Goal: Transaction & Acquisition: Purchase product/service

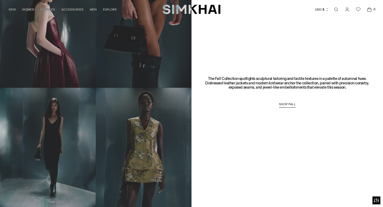
scroll to position [350, 0]
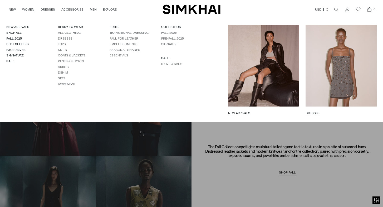
click at [18, 38] on link "Fall 2025" at bounding box center [14, 39] width 16 height 4
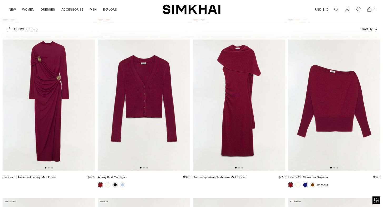
scroll to position [2364, 0]
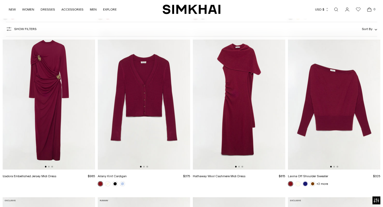
click at [235, 90] on img at bounding box center [239, 100] width 92 height 139
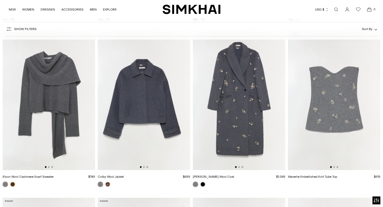
scroll to position [2864, 0]
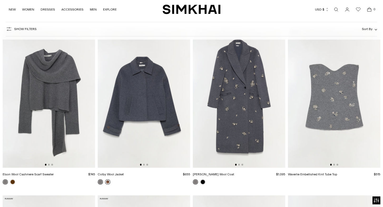
click at [108, 181] on link at bounding box center [107, 181] width 5 height 5
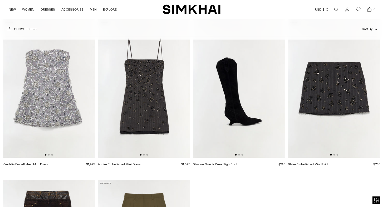
scroll to position [6679, 0]
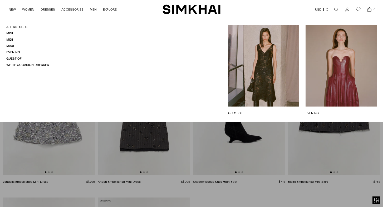
click at [45, 10] on link "DRESSES" at bounding box center [48, 10] width 14 height 12
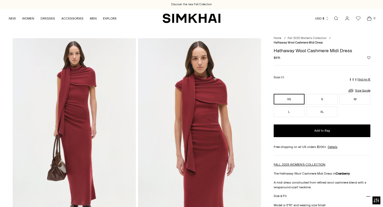
scroll to position [33, 0]
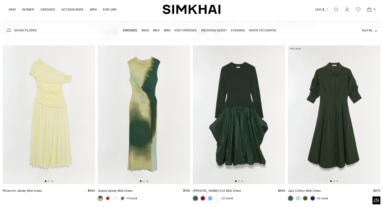
scroll to position [2709, 0]
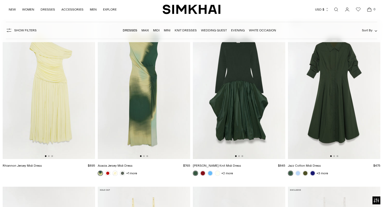
click at [143, 77] on img at bounding box center [144, 89] width 92 height 139
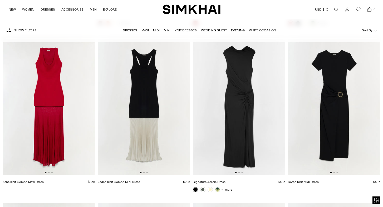
scroll to position [3699, 0]
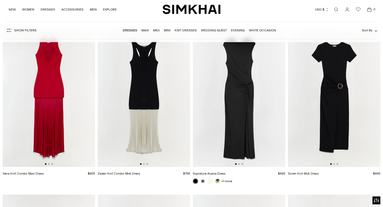
click at [237, 97] on img at bounding box center [239, 97] width 92 height 139
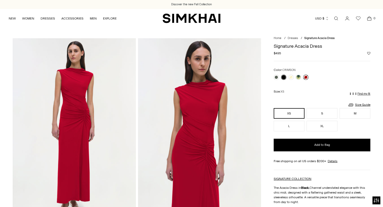
click at [306, 76] on link at bounding box center [305, 76] width 5 height 5
